Goal: Transaction & Acquisition: Purchase product/service

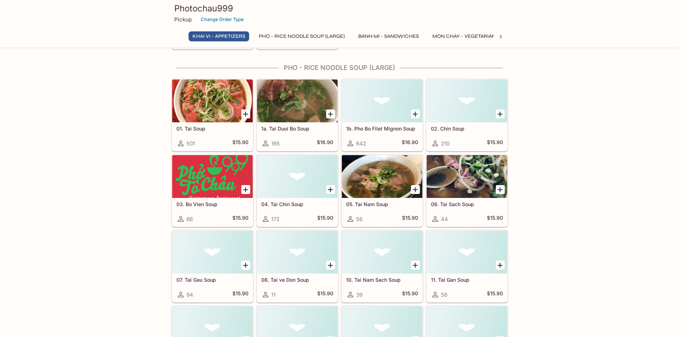
scroll to position [174, 0]
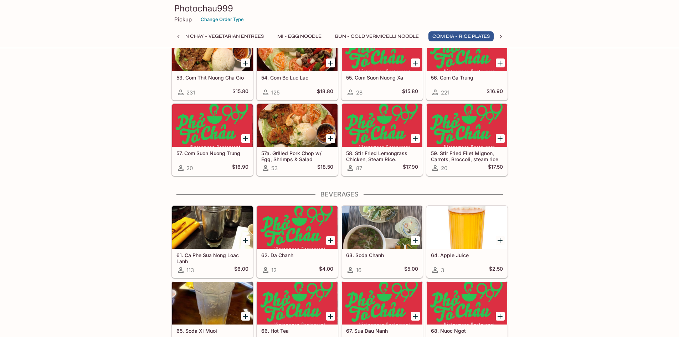
scroll to position [0, 261]
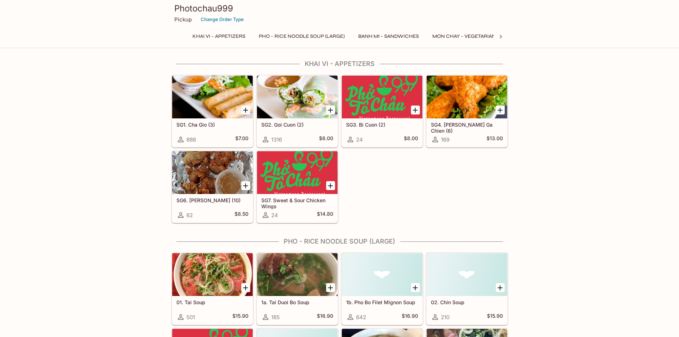
click at [404, 36] on button "Banh Mi - Sandwiches" at bounding box center [388, 36] width 68 height 10
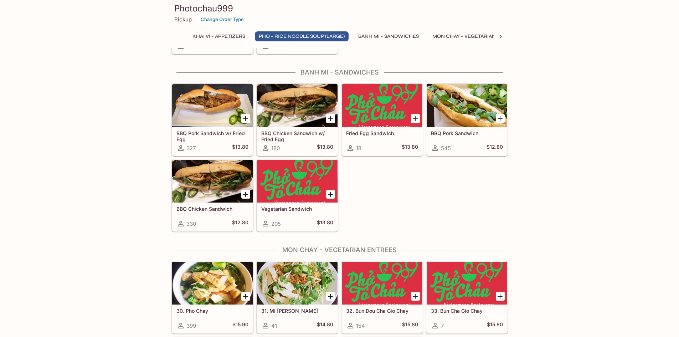
scroll to position [808, 0]
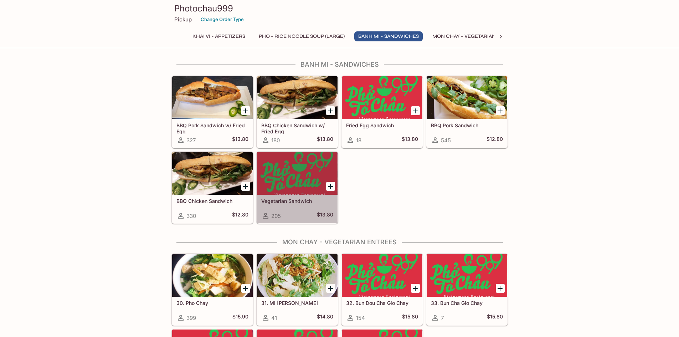
click at [314, 164] on div at bounding box center [297, 173] width 81 height 43
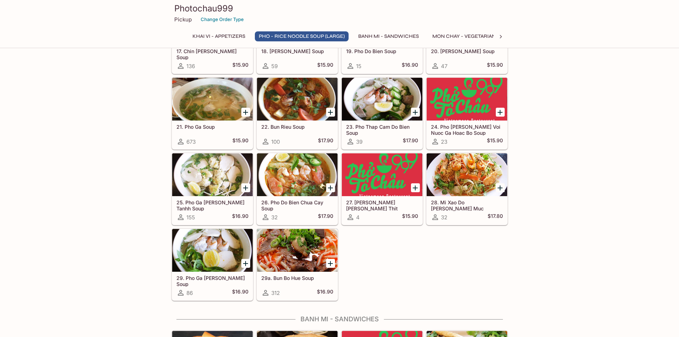
scroll to position [554, 0]
